Goal: Information Seeking & Learning: Check status

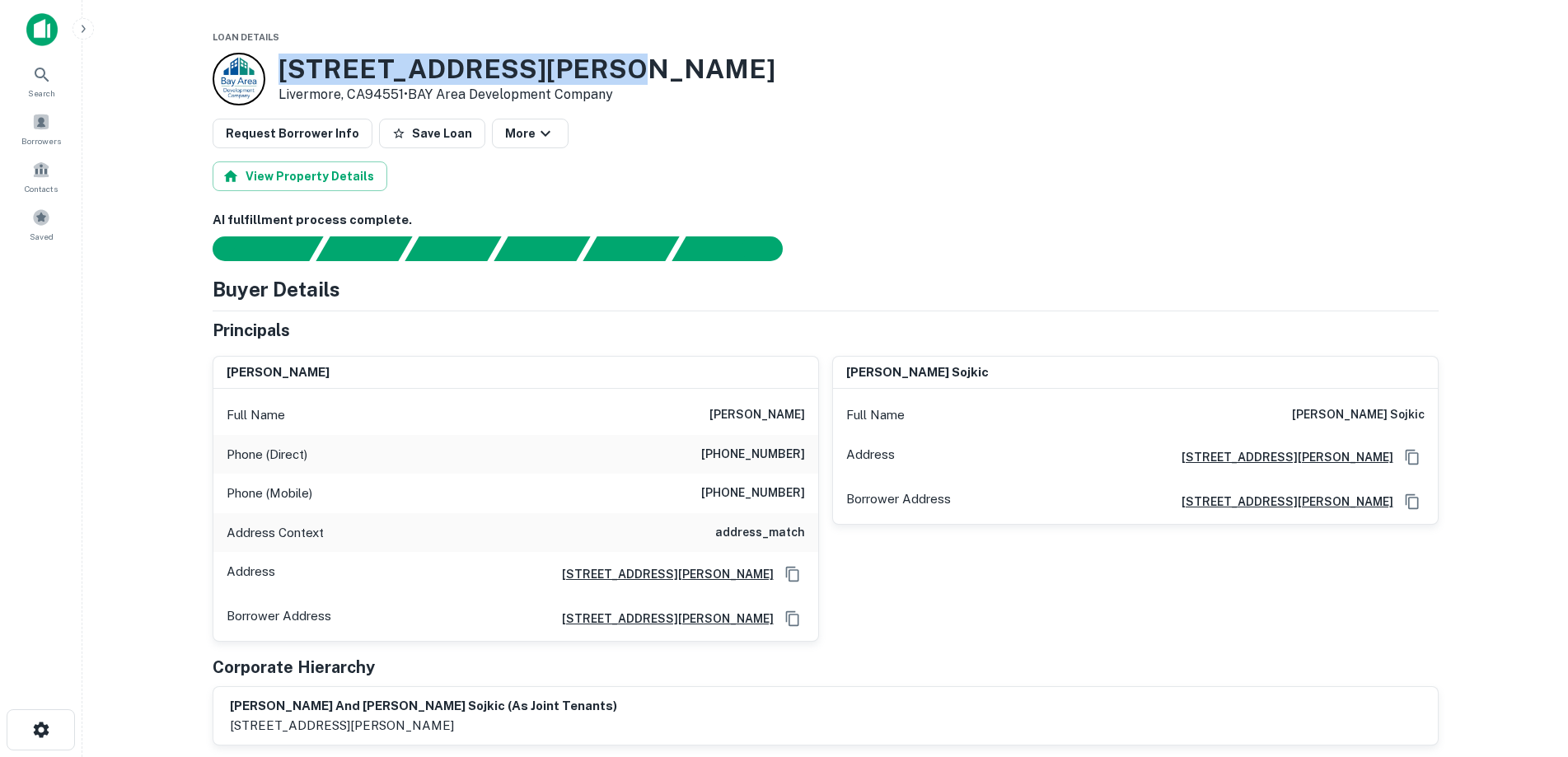
drag, startPoint x: 585, startPoint y: 69, endPoint x: 286, endPoint y: 70, distance: 299.0
click at [286, 70] on h3 "76 Wright Brothers Ave" at bounding box center [527, 68] width 497 height 31
copy h3 "76 Wright Brothers Ave"
